Goal: Check status: Check status

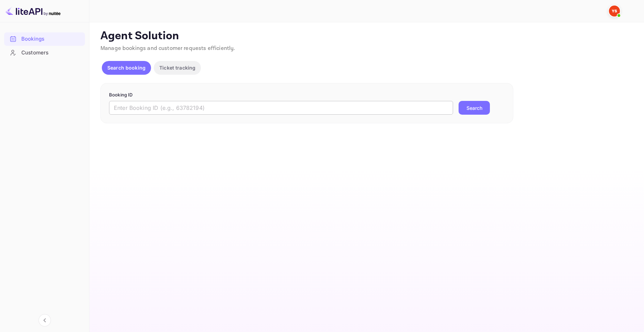
click at [312, 114] on input "text" at bounding box center [281, 108] width 344 height 14
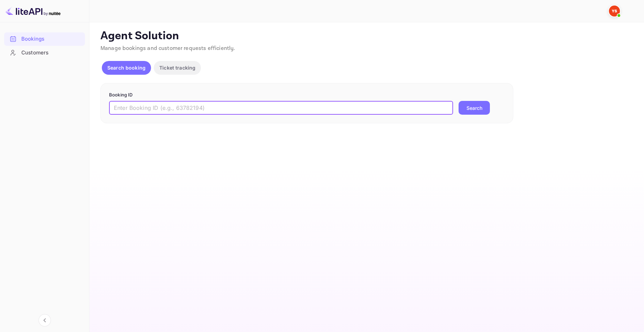
paste input "9549449"
type input "9549449"
click at [459, 101] on button "Search" at bounding box center [474, 108] width 31 height 14
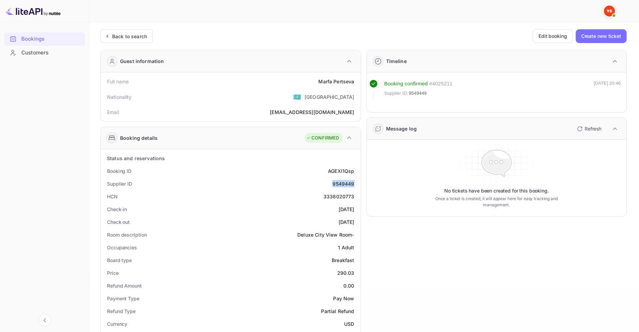
drag, startPoint x: 332, startPoint y: 184, endPoint x: 354, endPoint y: 185, distance: 21.7
click at [354, 185] on div "Supplier ID 9549449" at bounding box center [231, 183] width 254 height 13
drag, startPoint x: 319, startPoint y: 82, endPoint x: 355, endPoint y: 84, distance: 35.5
click at [355, 84] on div "Full name Marfa Pertseva" at bounding box center [231, 81] width 254 height 13
copy div "Marfa Pertseva"
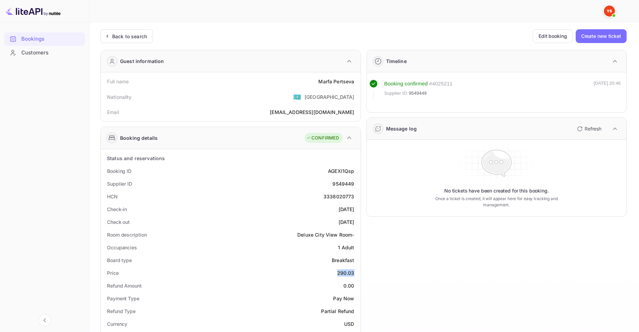
drag, startPoint x: 337, startPoint y: 273, endPoint x: 357, endPoint y: 273, distance: 20.7
click at [357, 273] on div "Price 290.03" at bounding box center [231, 272] width 254 height 13
copy div "290.03"
click at [38, 36] on div "Bookings" at bounding box center [51, 39] width 60 height 8
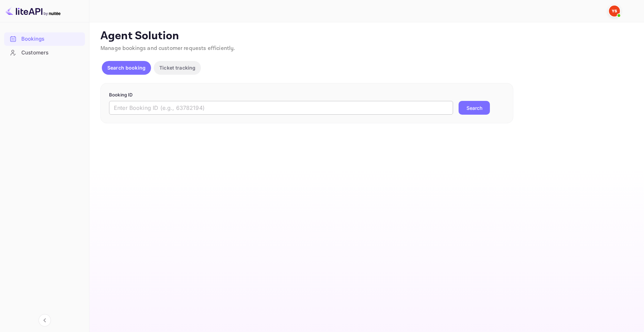
click at [223, 106] on input "text" at bounding box center [281, 108] width 344 height 14
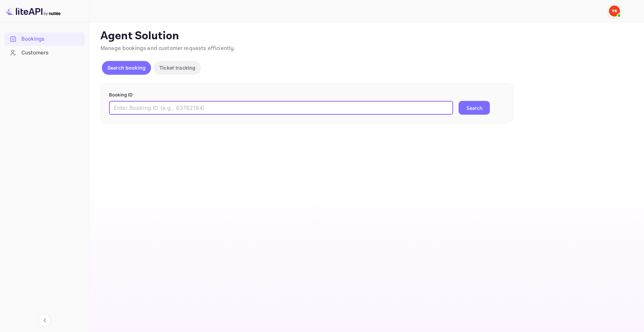
paste input "9418133"
type input "9418133"
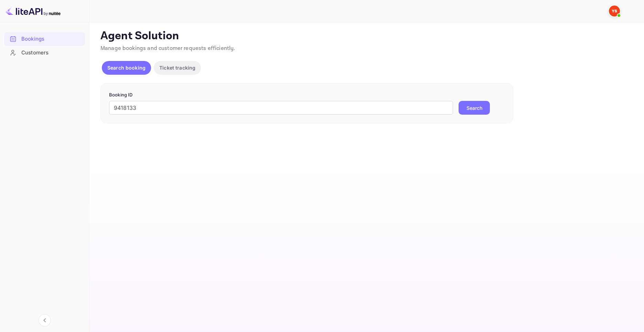
click at [460, 109] on button "Search" at bounding box center [474, 108] width 31 height 14
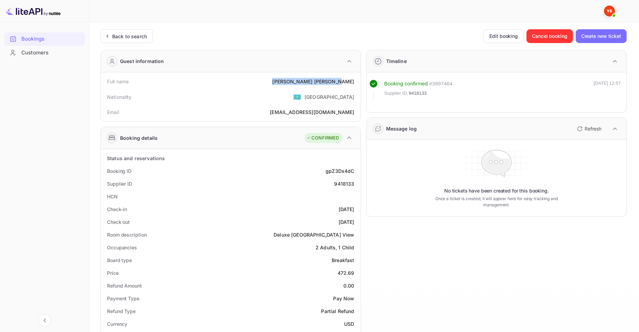
drag, startPoint x: 306, startPoint y: 79, endPoint x: 355, endPoint y: 85, distance: 50.0
click at [355, 85] on div "Full name Anzhelika Bashloeva" at bounding box center [231, 81] width 254 height 13
copy div "Anzhelika Bashloeva"
click at [32, 38] on div "Bookings" at bounding box center [51, 39] width 60 height 8
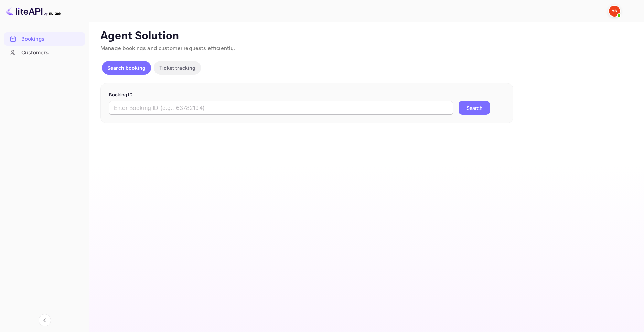
click at [148, 111] on input "text" at bounding box center [281, 108] width 344 height 14
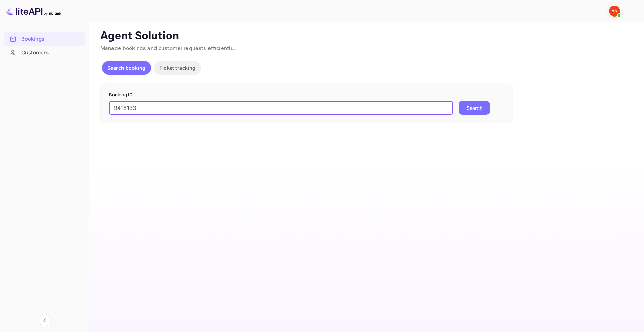
type input "9418133"
click at [460, 109] on button "Search" at bounding box center [474, 108] width 31 height 14
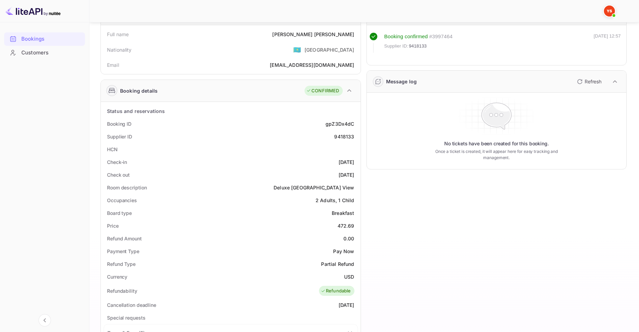
scroll to position [69, 0]
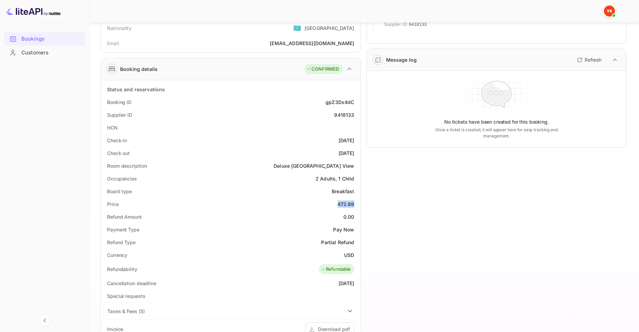
drag, startPoint x: 338, startPoint y: 202, endPoint x: 354, endPoint y: 201, distance: 15.6
click at [354, 201] on div "472.69" at bounding box center [346, 203] width 17 height 7
copy div "472.69"
